Goal: Task Accomplishment & Management: Complete application form

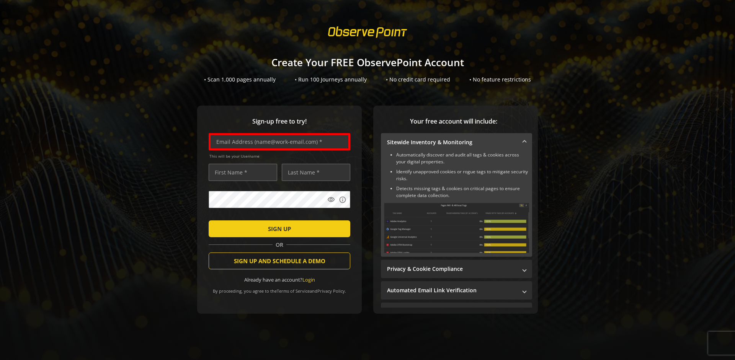
click at [278, 142] on input "text" at bounding box center [280, 141] width 142 height 17
type input "[EMAIL_ADDRESS][DOMAIN_NAME]"
click at [241, 172] on input "text" at bounding box center [243, 172] width 69 height 17
type input "Test"
click at [314, 172] on input "text" at bounding box center [316, 172] width 69 height 17
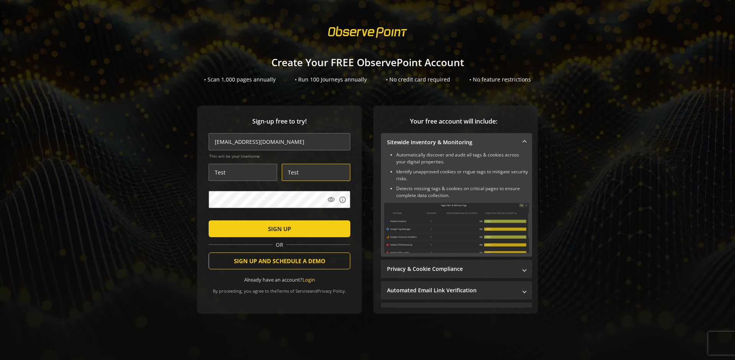
type input "Test"
click at [278, 229] on span "SIGN UP" at bounding box center [279, 229] width 23 height 14
